Goal: Transaction & Acquisition: Book appointment/travel/reservation

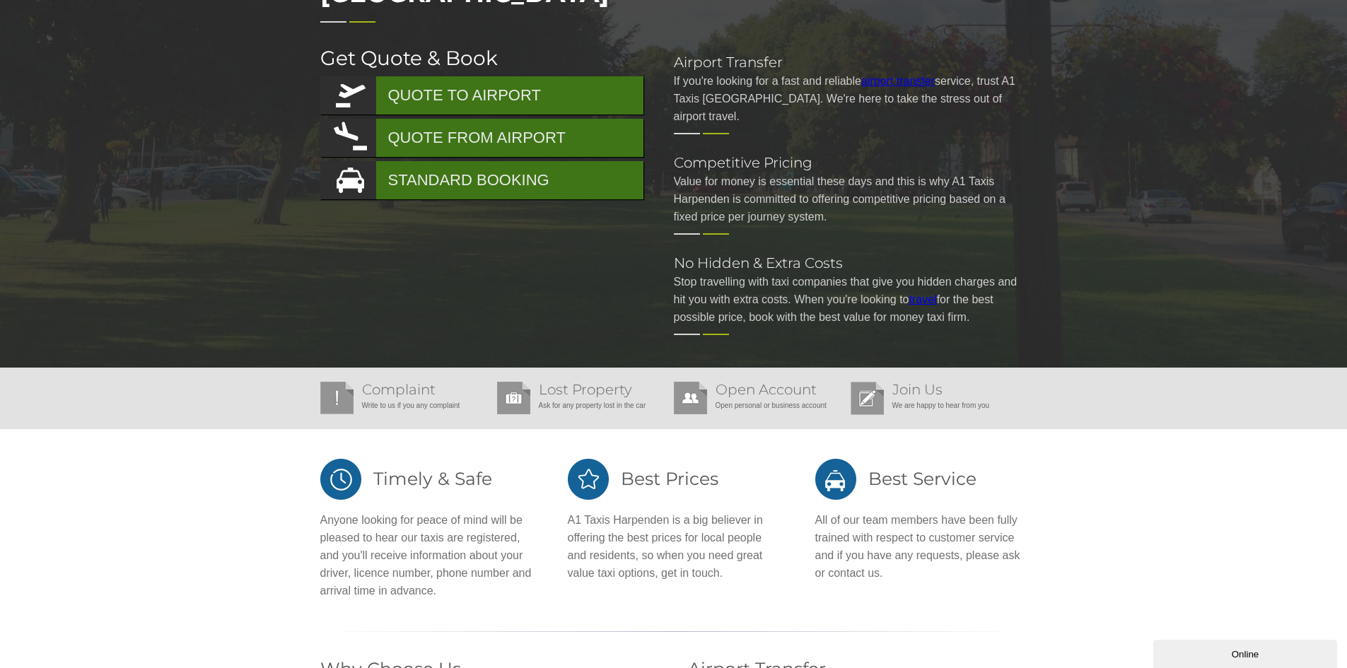
scroll to position [71, 0]
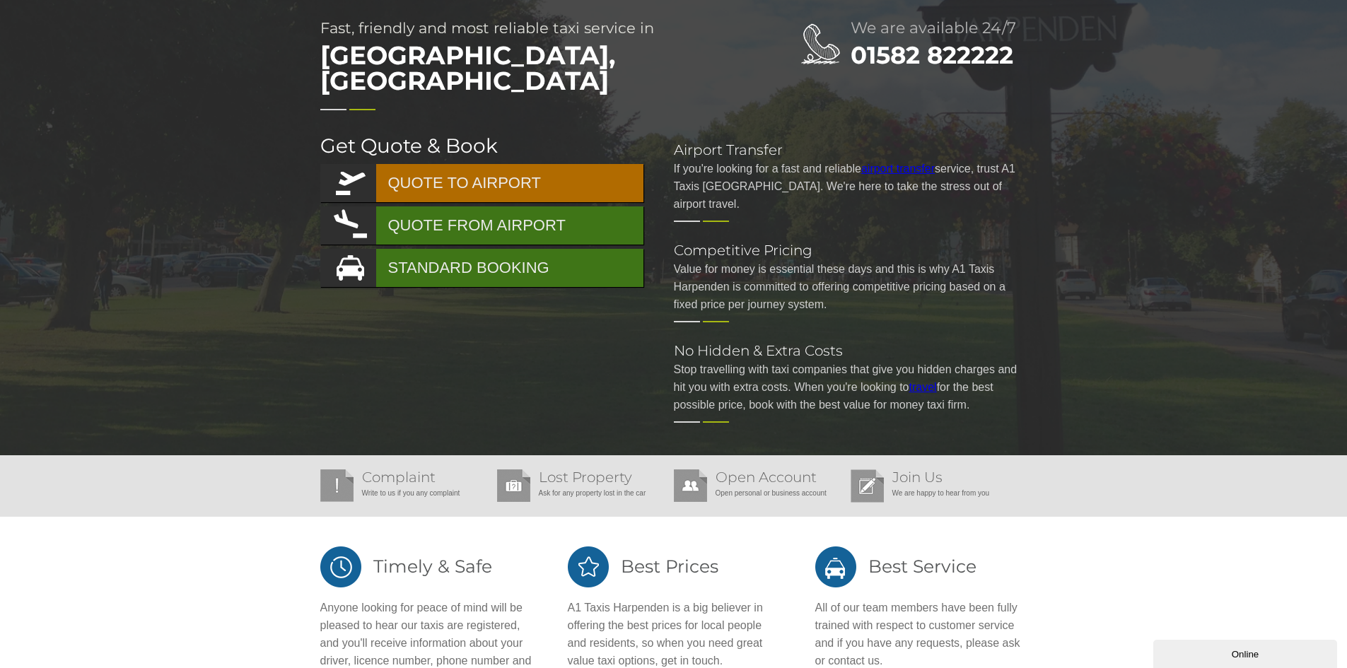
click at [457, 164] on link "QUOTE TO AIRPORT" at bounding box center [481, 183] width 323 height 38
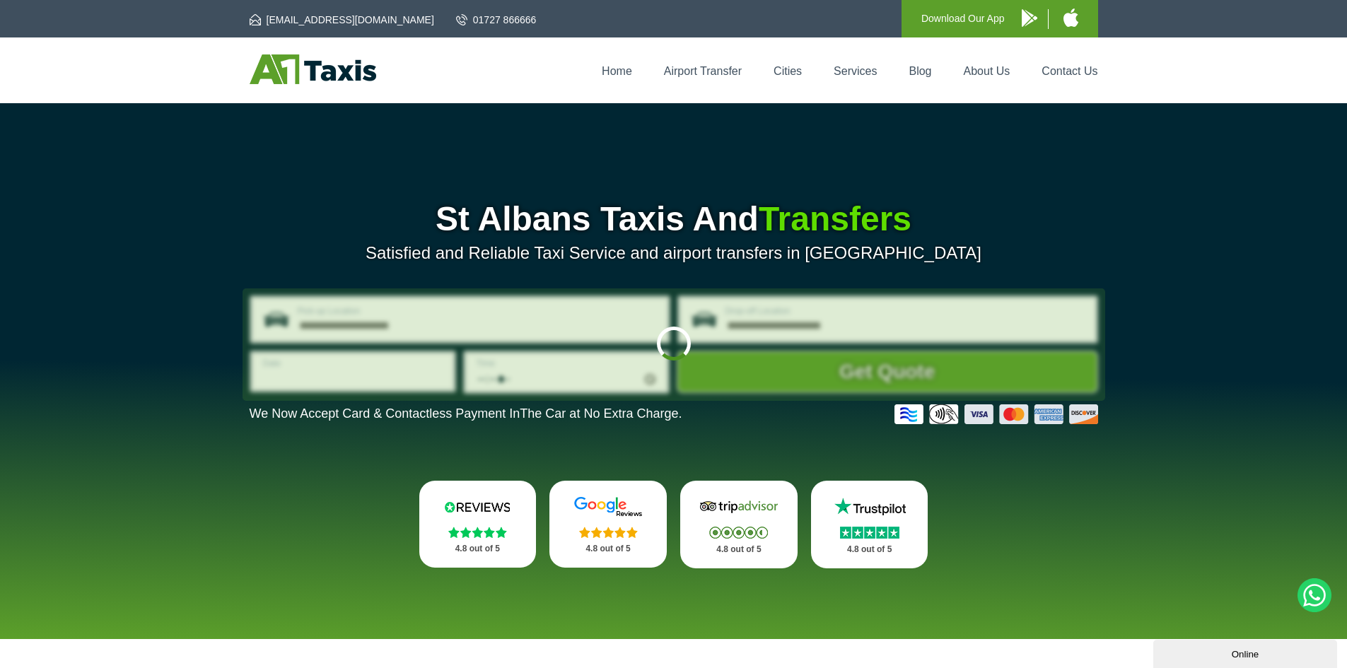
click at [546, 290] on div at bounding box center [673, 344] width 862 height 112
click at [546, 312] on div at bounding box center [673, 344] width 862 height 112
click at [851, 325] on div at bounding box center [673, 344] width 862 height 112
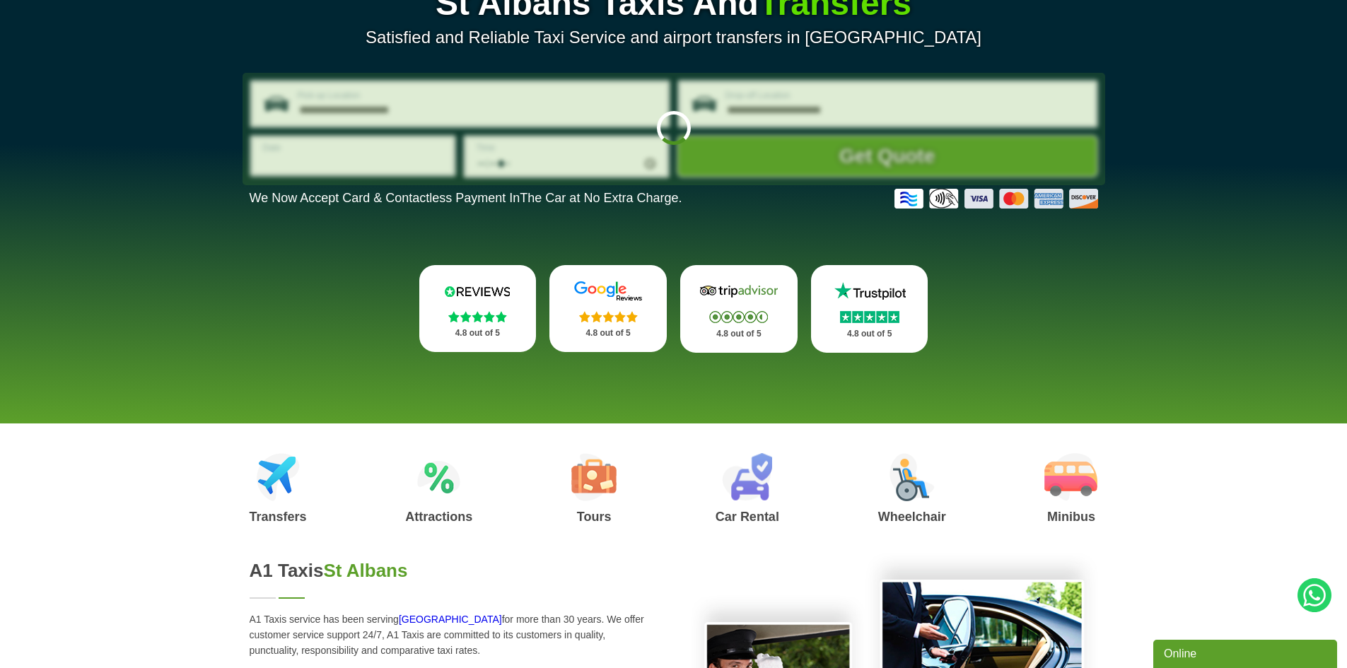
scroll to position [212, 0]
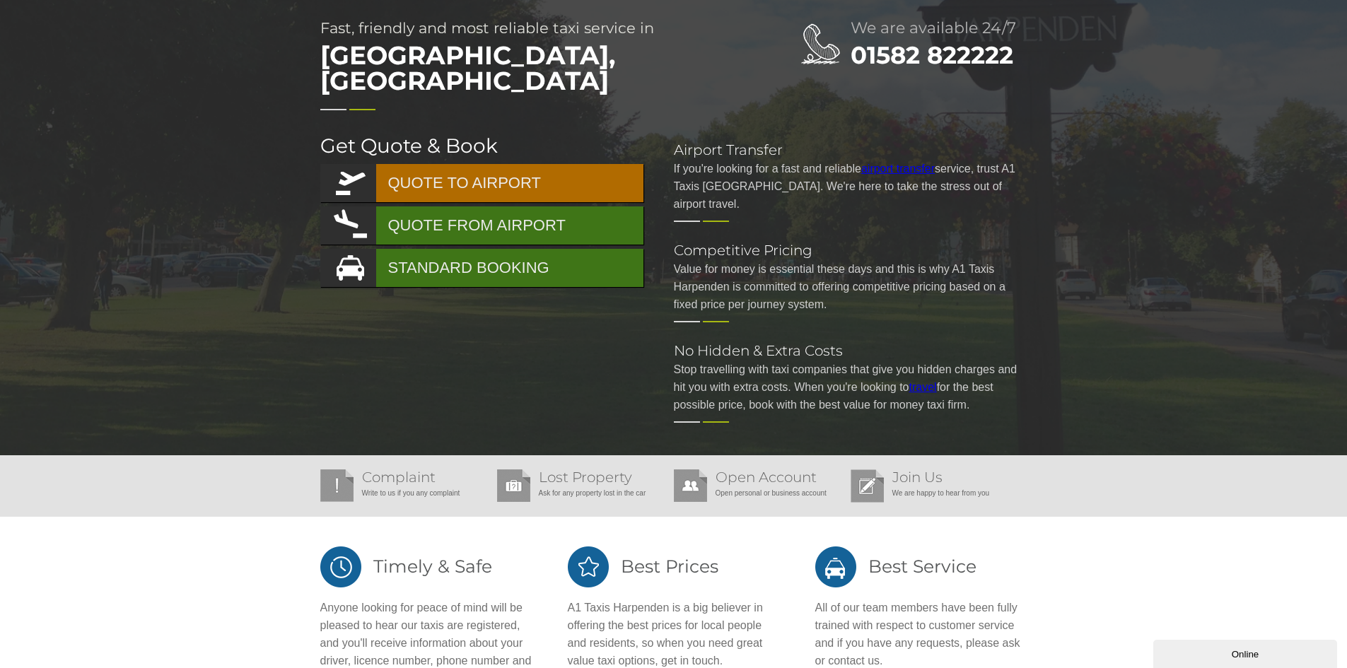
click at [486, 165] on link "QUOTE TO AIRPORT" at bounding box center [481, 183] width 323 height 38
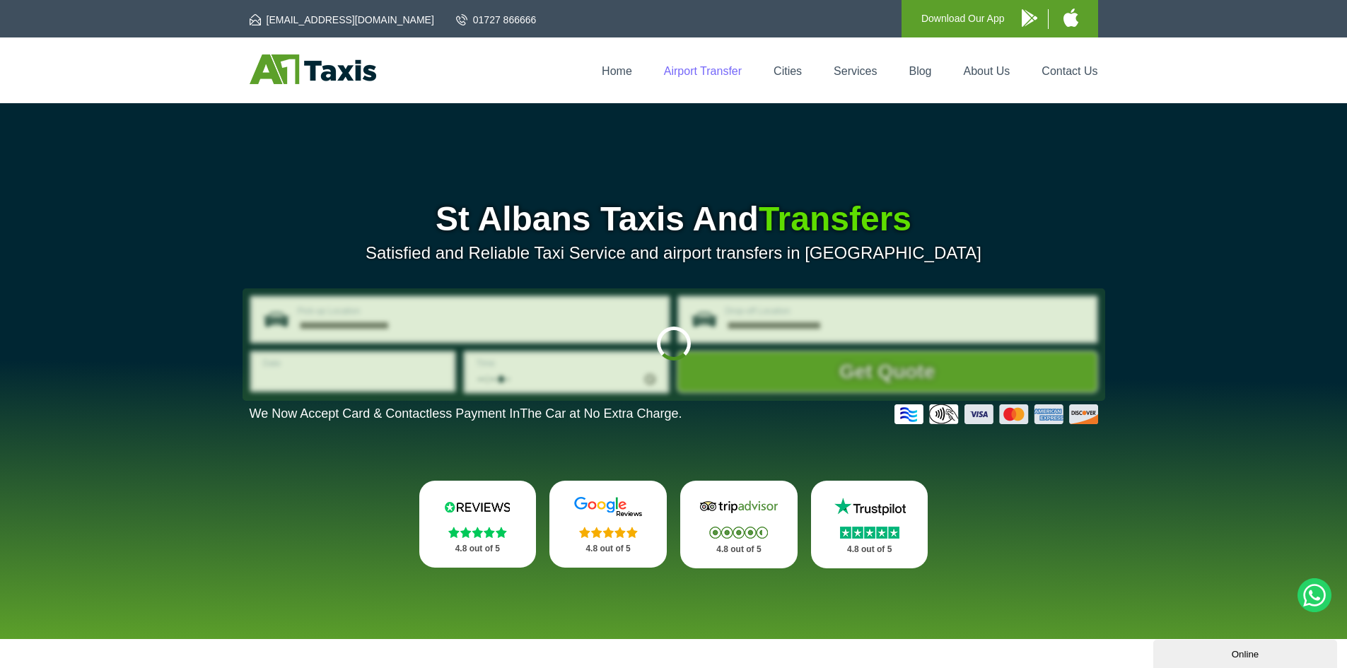
click at [715, 69] on link "Airport Transfer" at bounding box center [703, 71] width 78 height 12
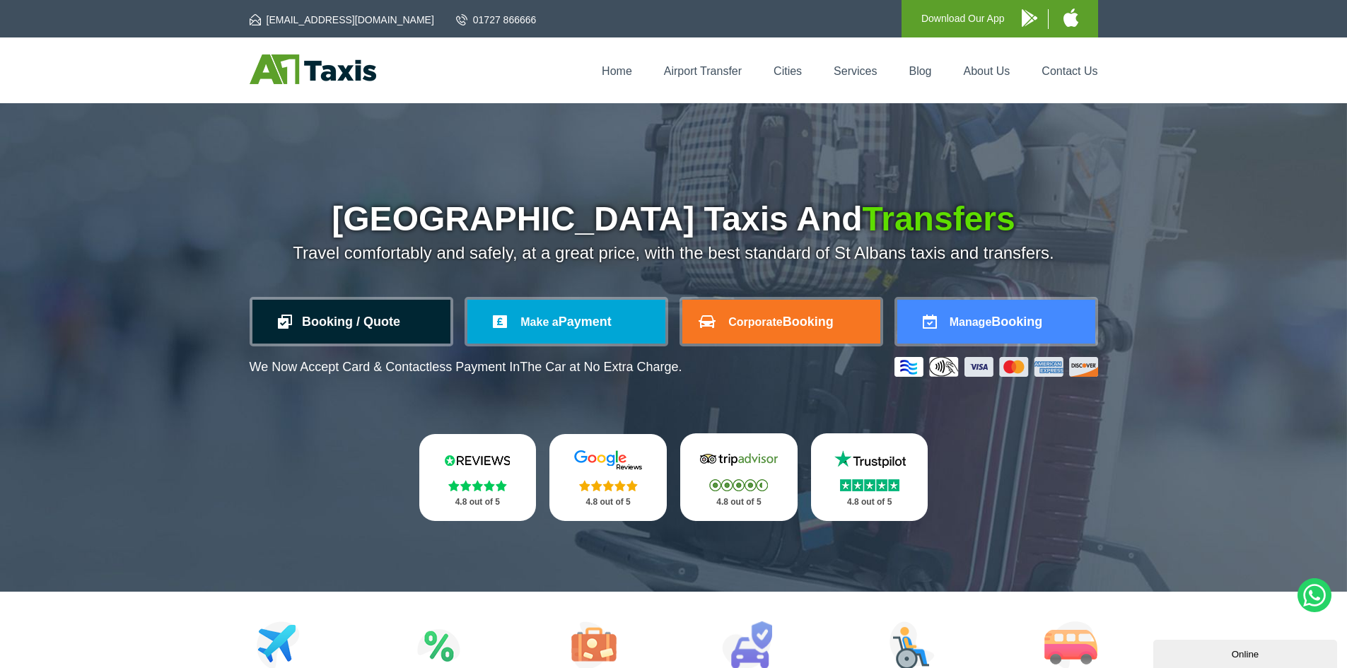
click at [411, 320] on link "Booking / Quote" at bounding box center [351, 322] width 198 height 44
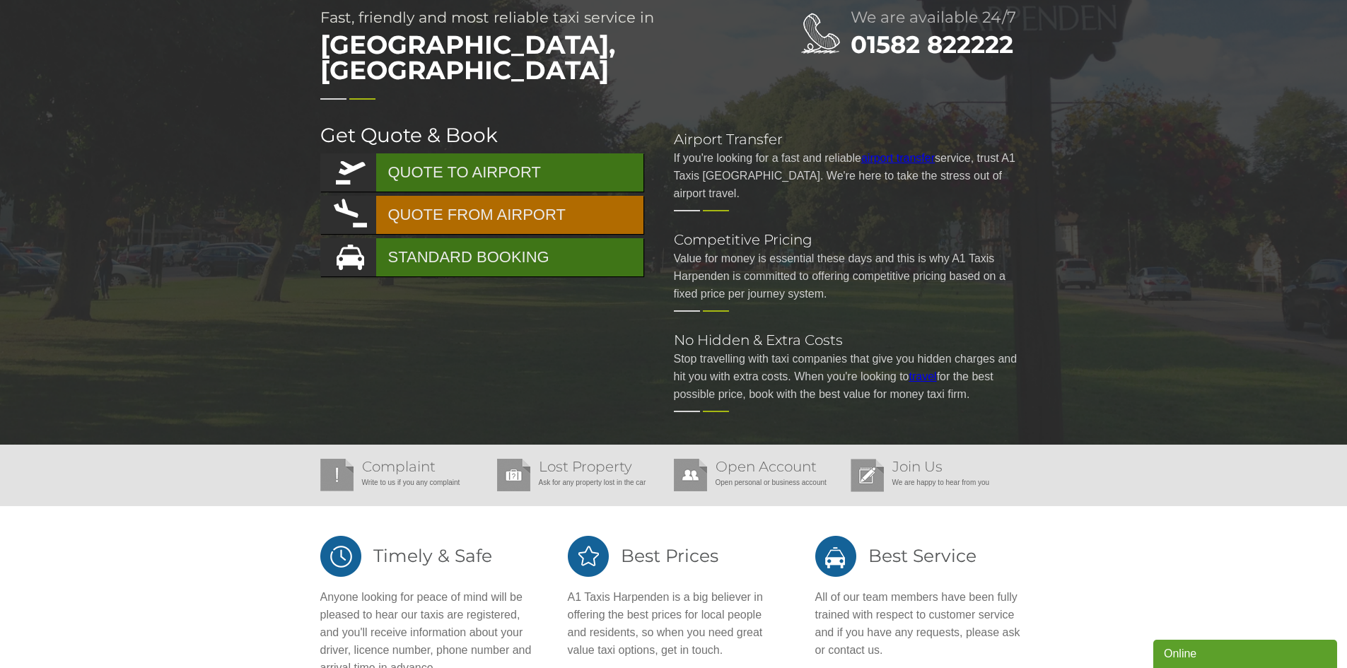
scroll to position [73, 0]
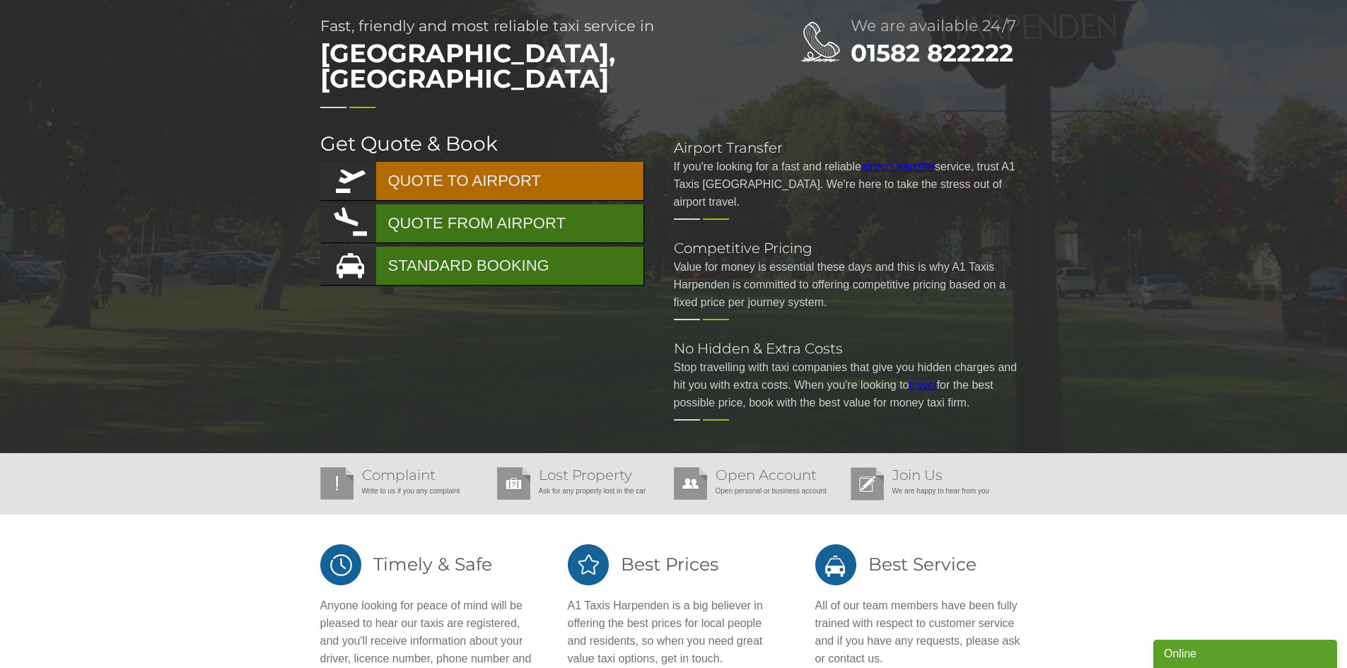
click at [496, 162] on link "QUOTE TO AIRPORT" at bounding box center [481, 181] width 323 height 38
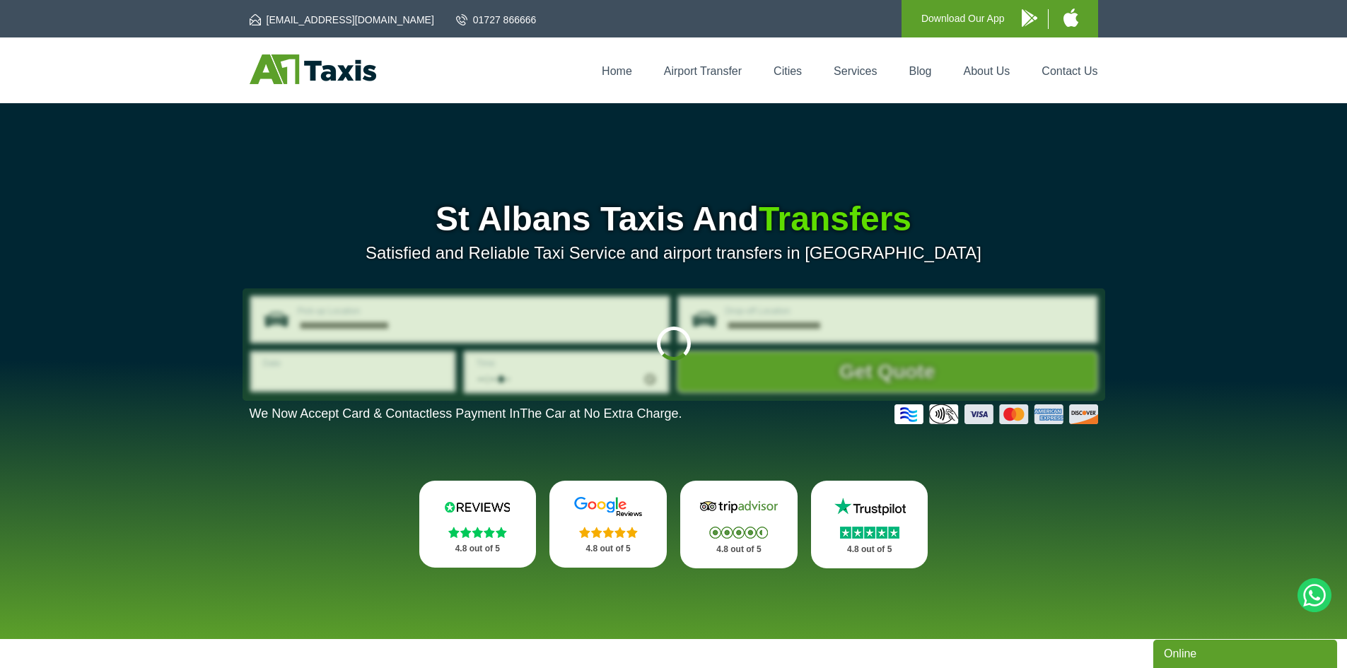
drag, startPoint x: 350, startPoint y: 348, endPoint x: 414, endPoint y: 361, distance: 65.6
click at [414, 361] on div at bounding box center [673, 344] width 862 height 112
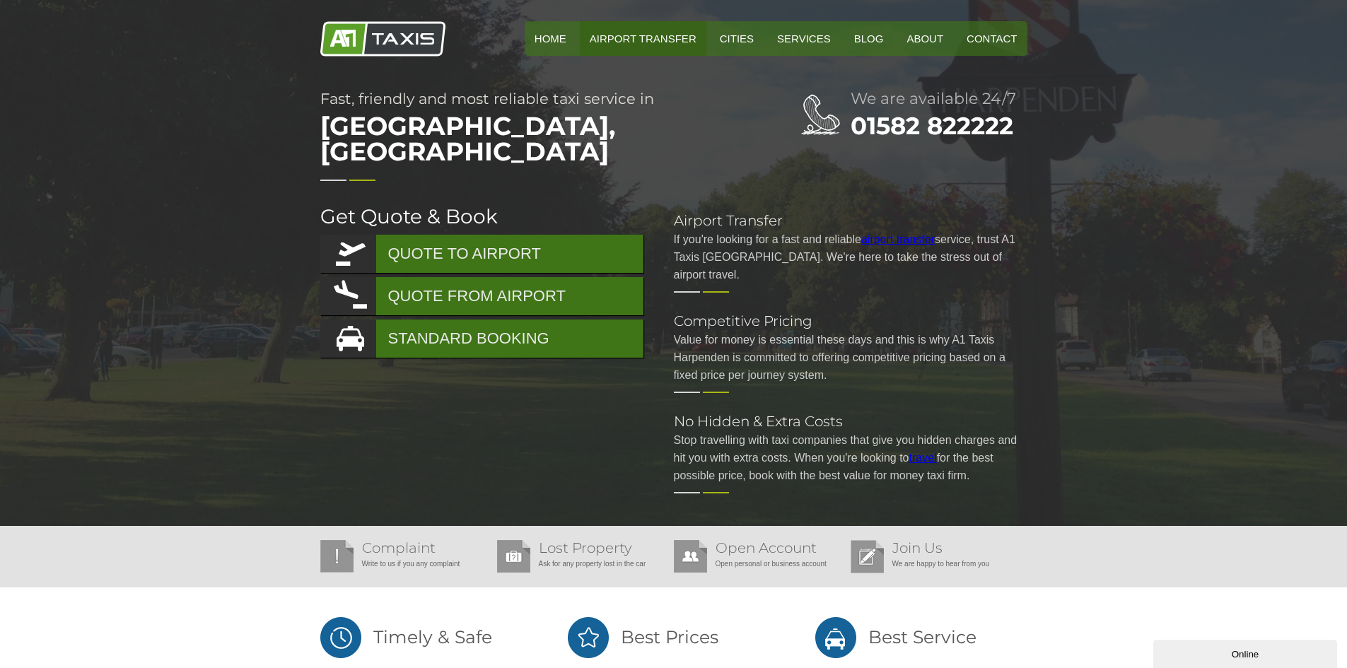
click at [683, 42] on link "Airport Transfer" at bounding box center [643, 38] width 127 height 35
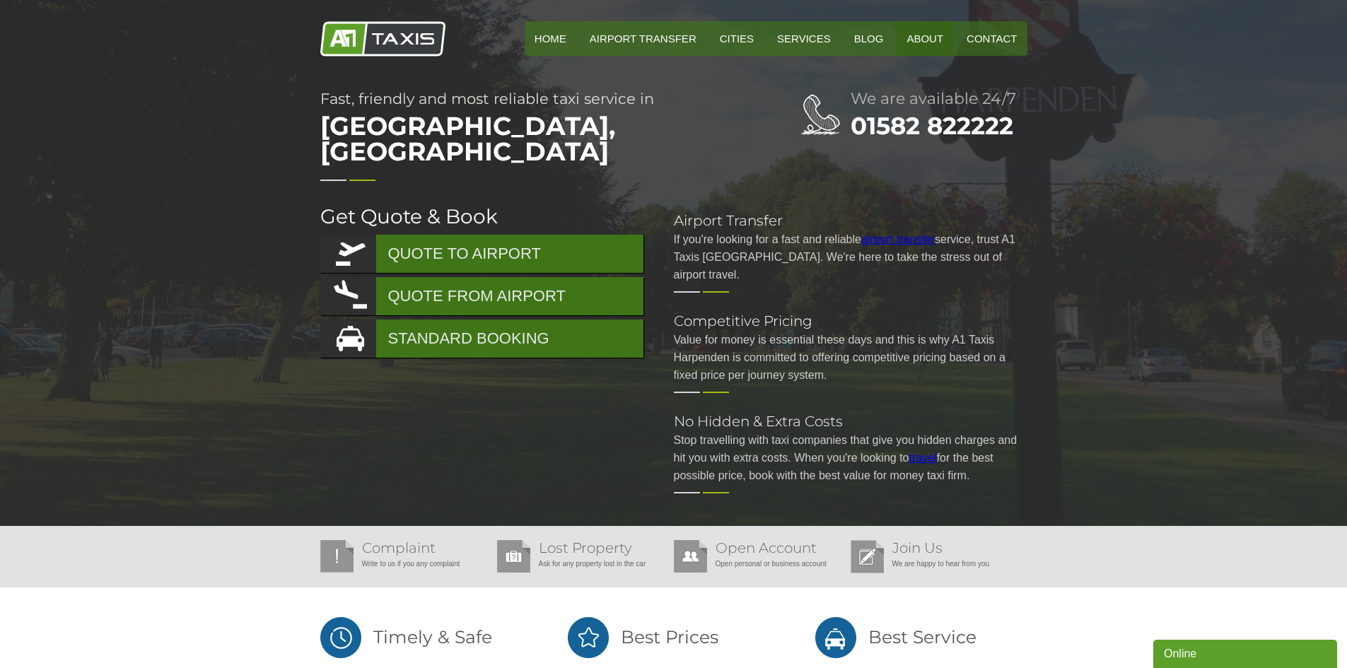
click at [936, 38] on link "About" at bounding box center [924, 38] width 57 height 35
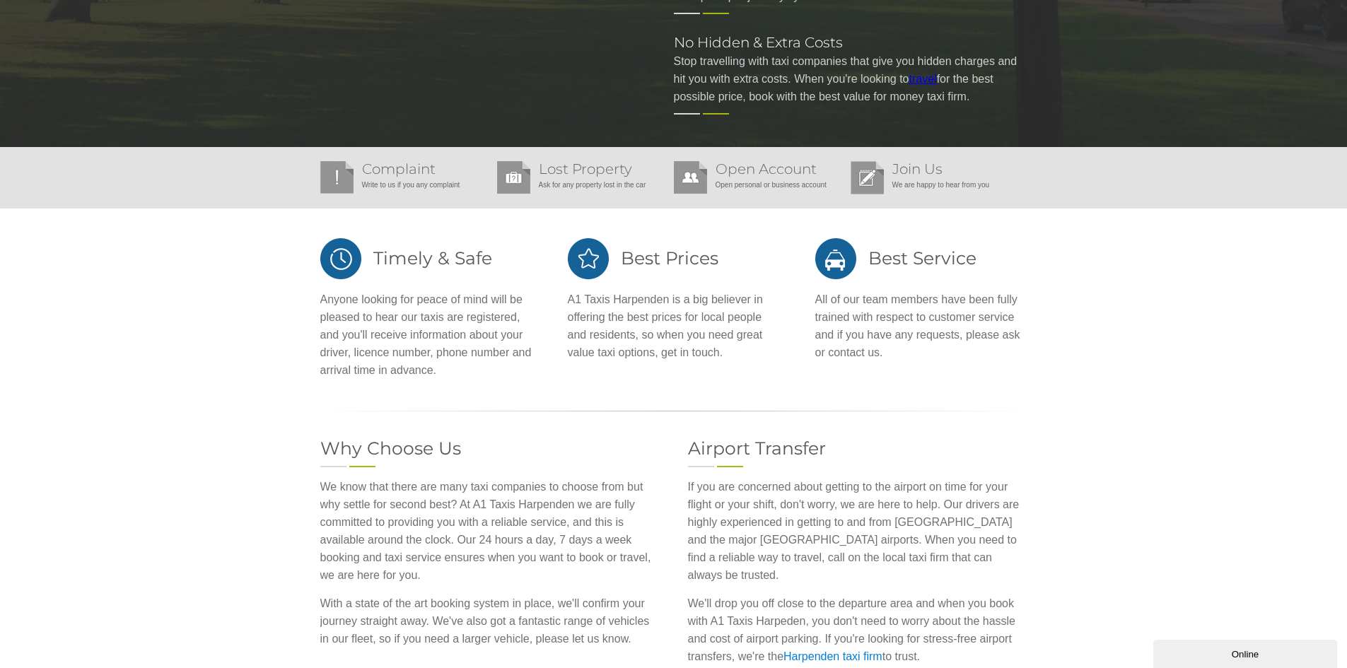
scroll to position [353, 0]
